Goal: Book appointment/travel/reservation

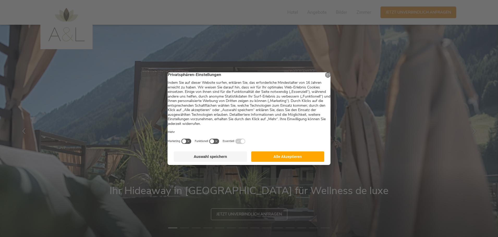
click at [295, 156] on button "Alle Akzeptieren" at bounding box center [287, 157] width 73 height 10
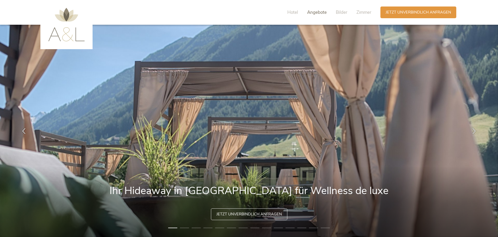
click at [311, 12] on span "Angebote" at bounding box center [317, 12] width 20 height 6
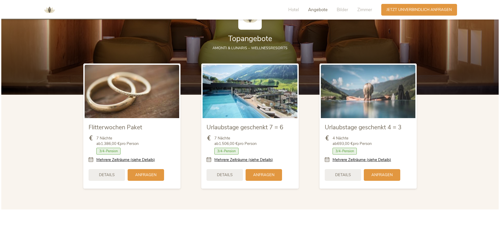
scroll to position [652, 0]
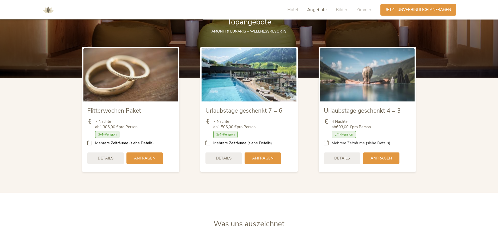
click at [347, 142] on link "Mehrere Zeiträume (siehe Details)" at bounding box center [361, 143] width 59 height 5
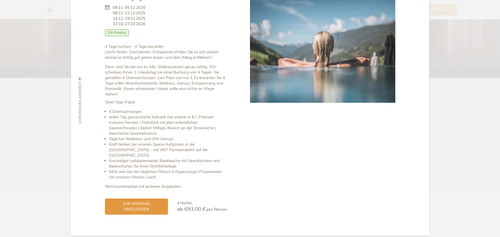
scroll to position [43, 0]
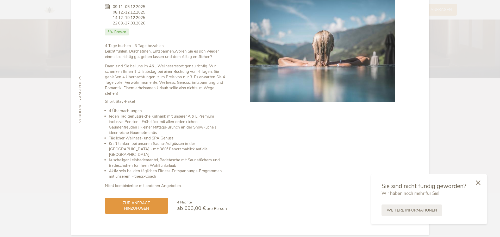
click at [480, 184] on icon at bounding box center [478, 183] width 5 height 5
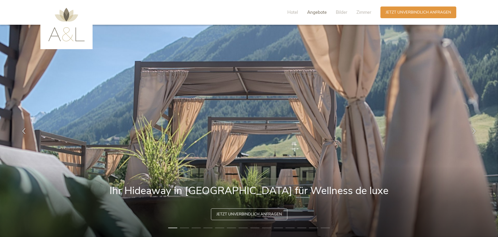
click at [313, 14] on span "Angebote" at bounding box center [317, 12] width 20 height 6
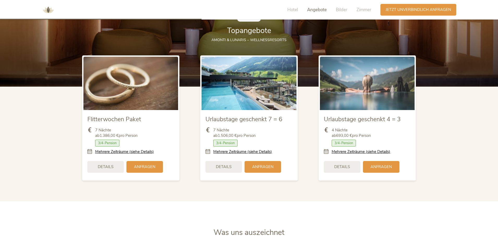
scroll to position [652, 0]
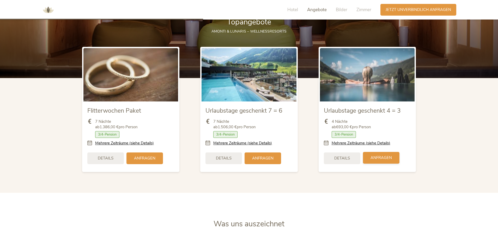
click at [379, 158] on span "Anfragen" at bounding box center [380, 157] width 21 height 5
